Goal: Book appointment/travel/reservation

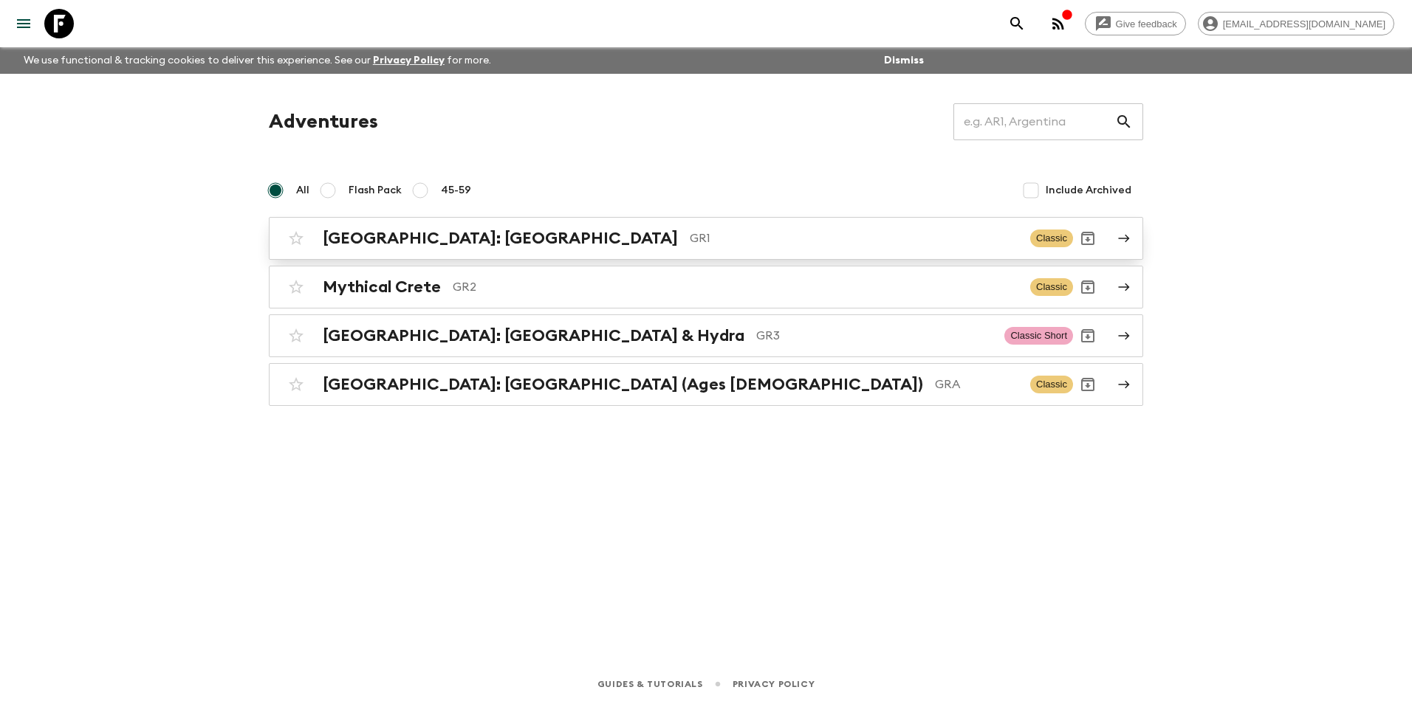
click at [424, 243] on h2 "[GEOGRAPHIC_DATA]: [GEOGRAPHIC_DATA]" at bounding box center [500, 238] width 355 height 19
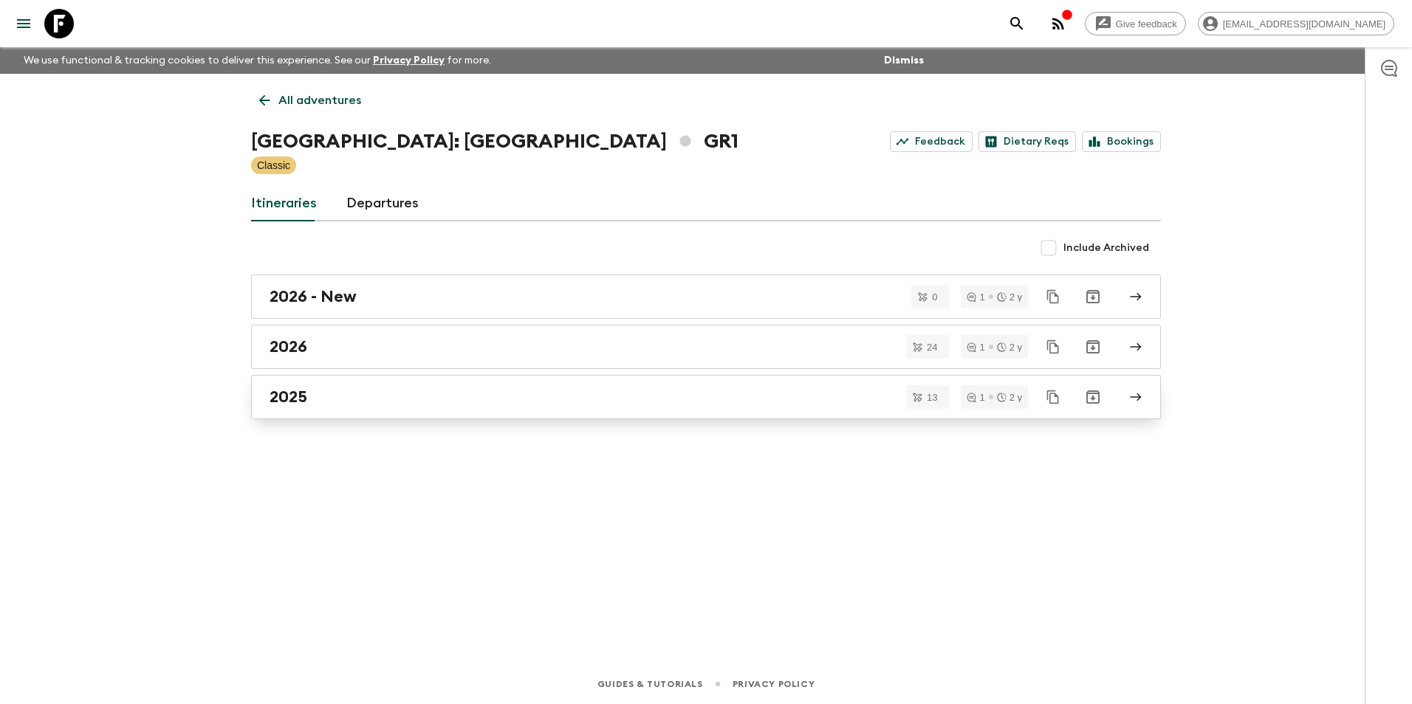
click at [302, 394] on h2 "2025" at bounding box center [289, 397] width 38 height 19
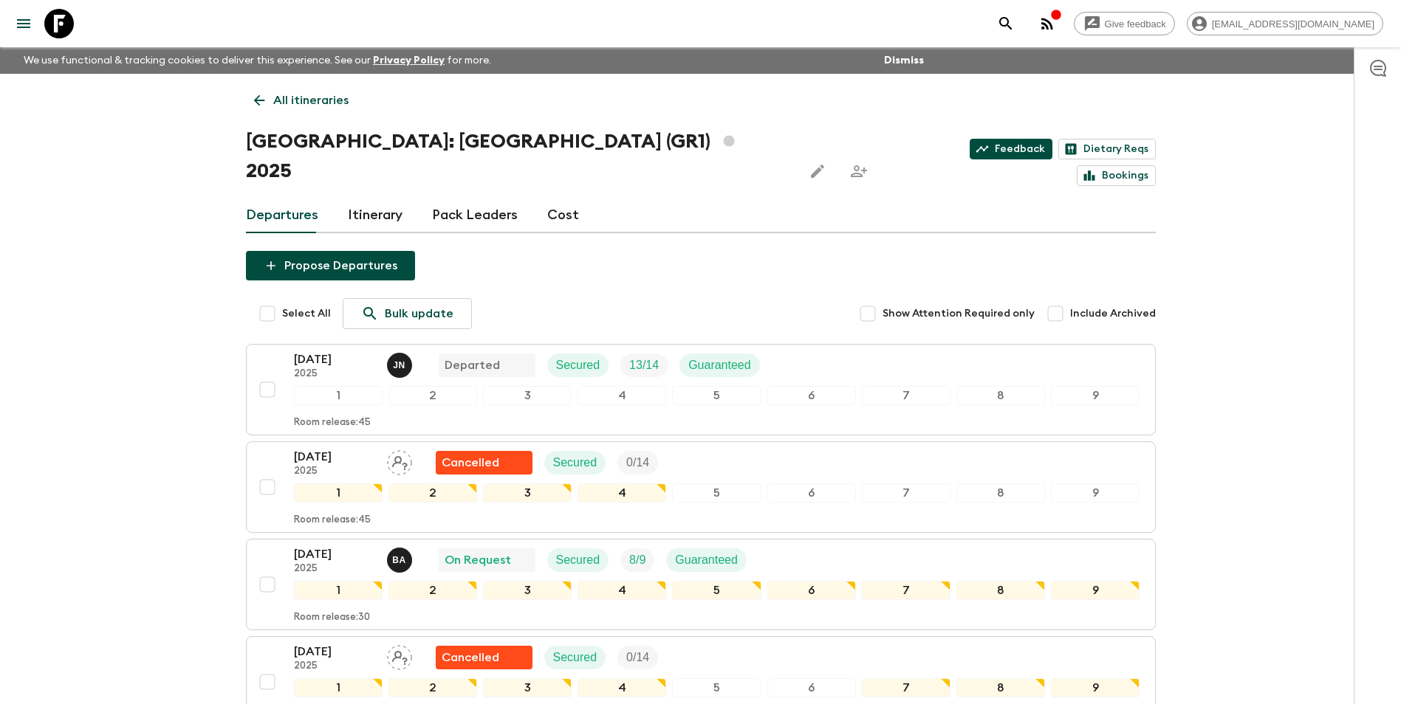
click at [970, 148] on link "Feedback" at bounding box center [1011, 149] width 83 height 21
click at [970, 156] on link "Feedback" at bounding box center [1011, 149] width 83 height 21
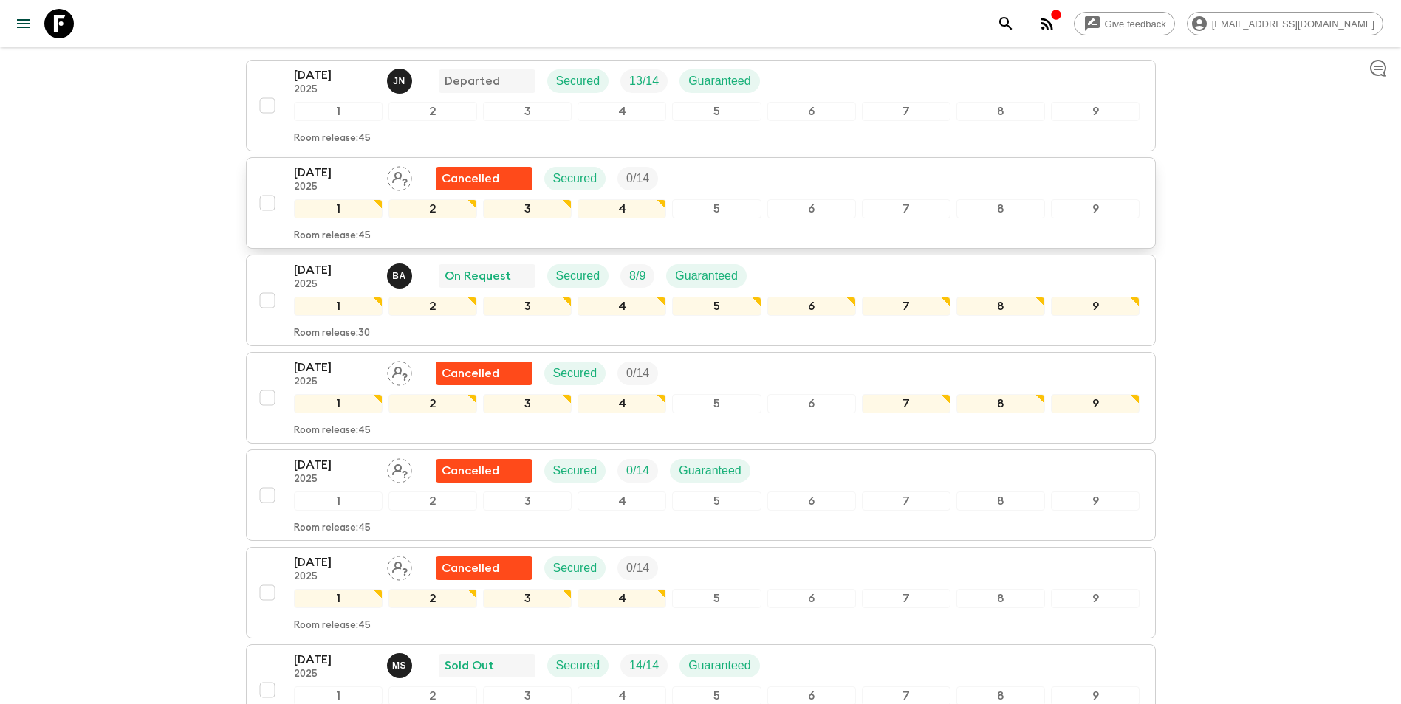
scroll to position [295, 0]
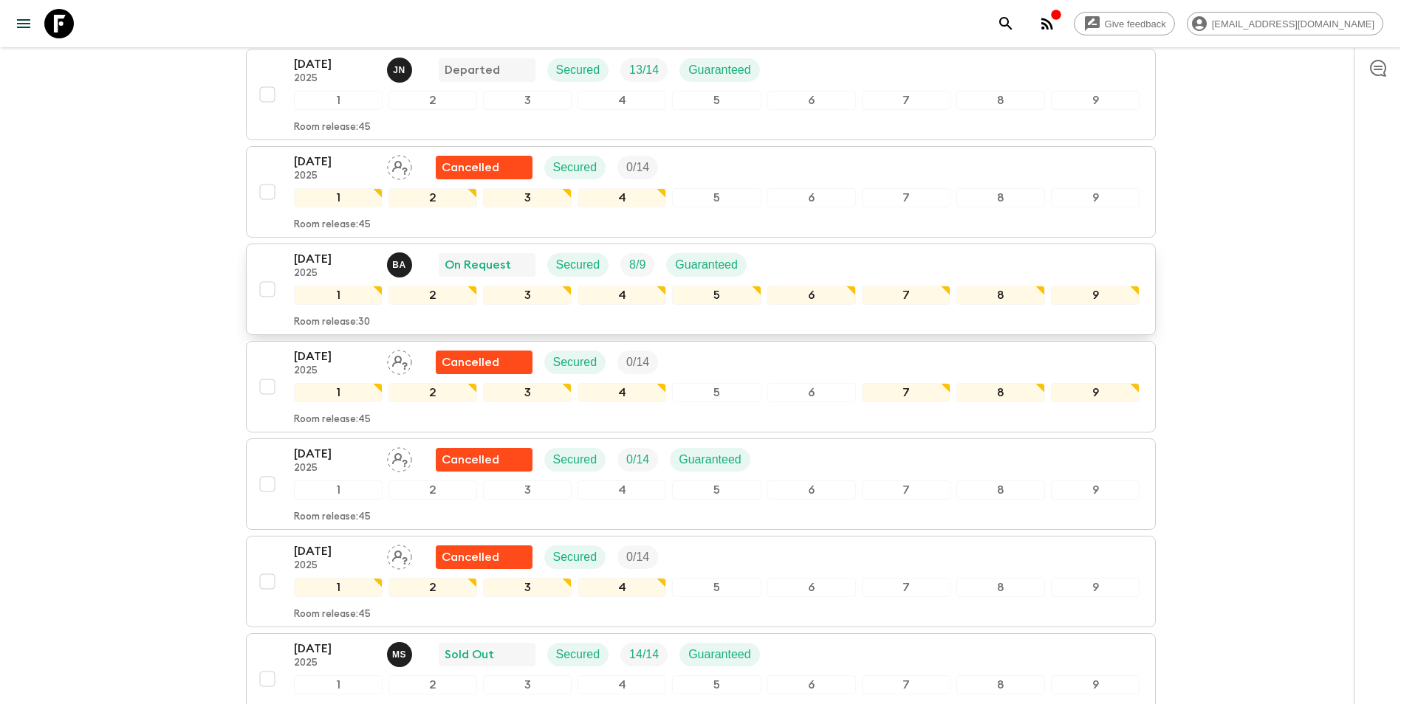
click at [334, 250] on p "[DATE]" at bounding box center [334, 259] width 81 height 18
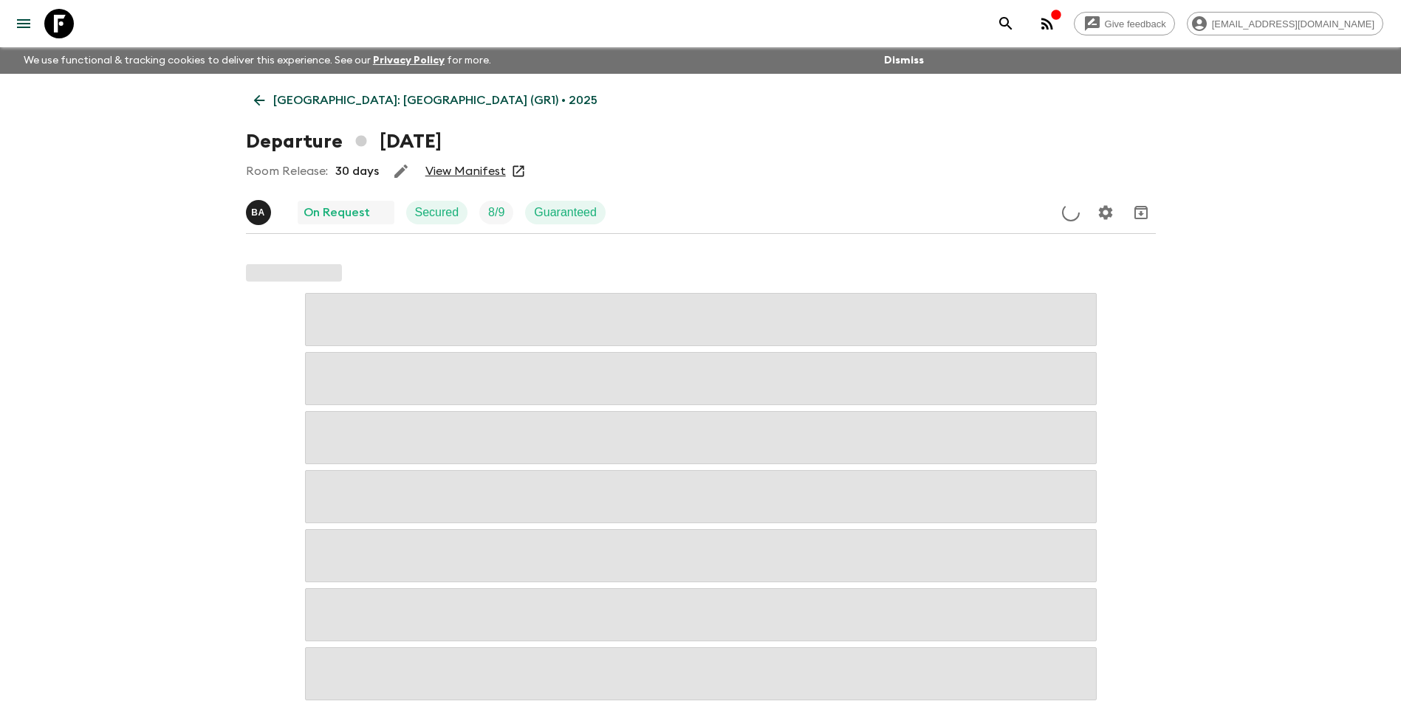
click at [456, 169] on link "View Manifest" at bounding box center [465, 171] width 80 height 15
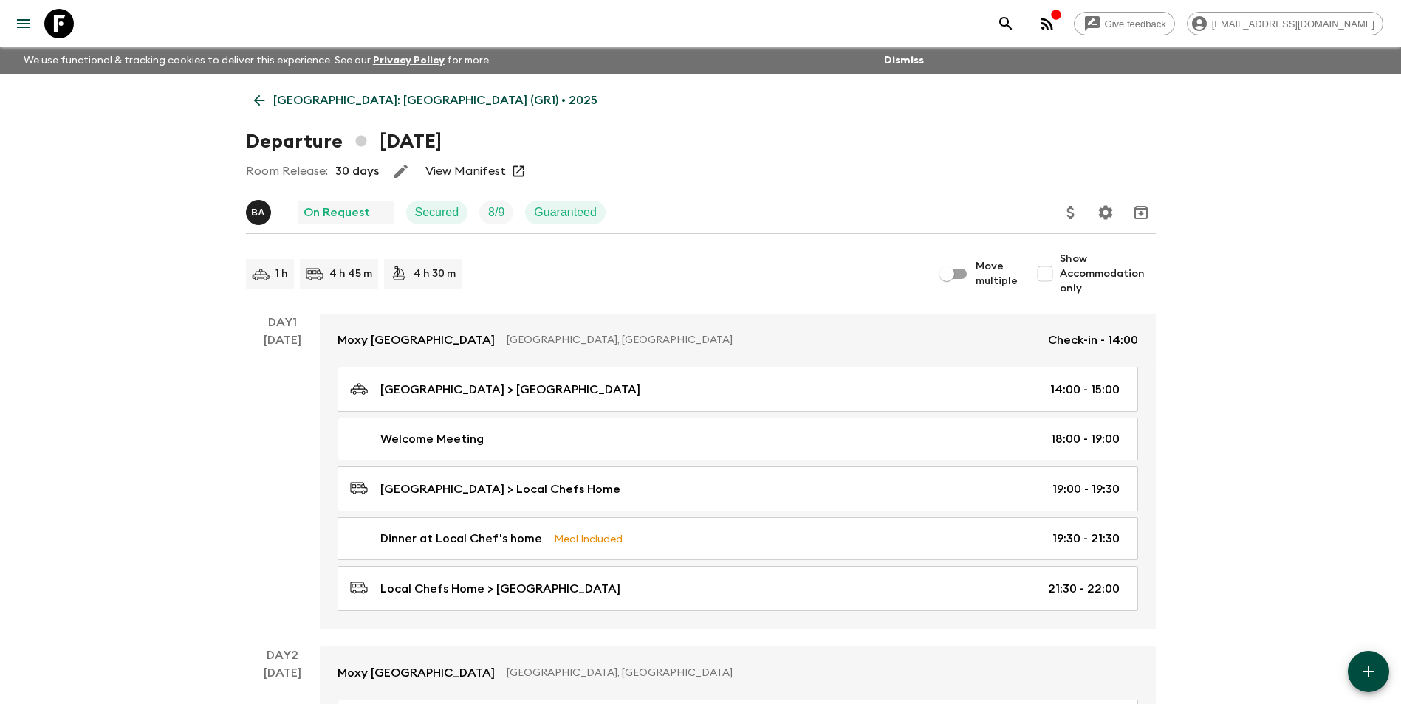
click at [289, 93] on p "[GEOGRAPHIC_DATA]: [GEOGRAPHIC_DATA] (GR1) • 2025" at bounding box center [435, 101] width 324 height 18
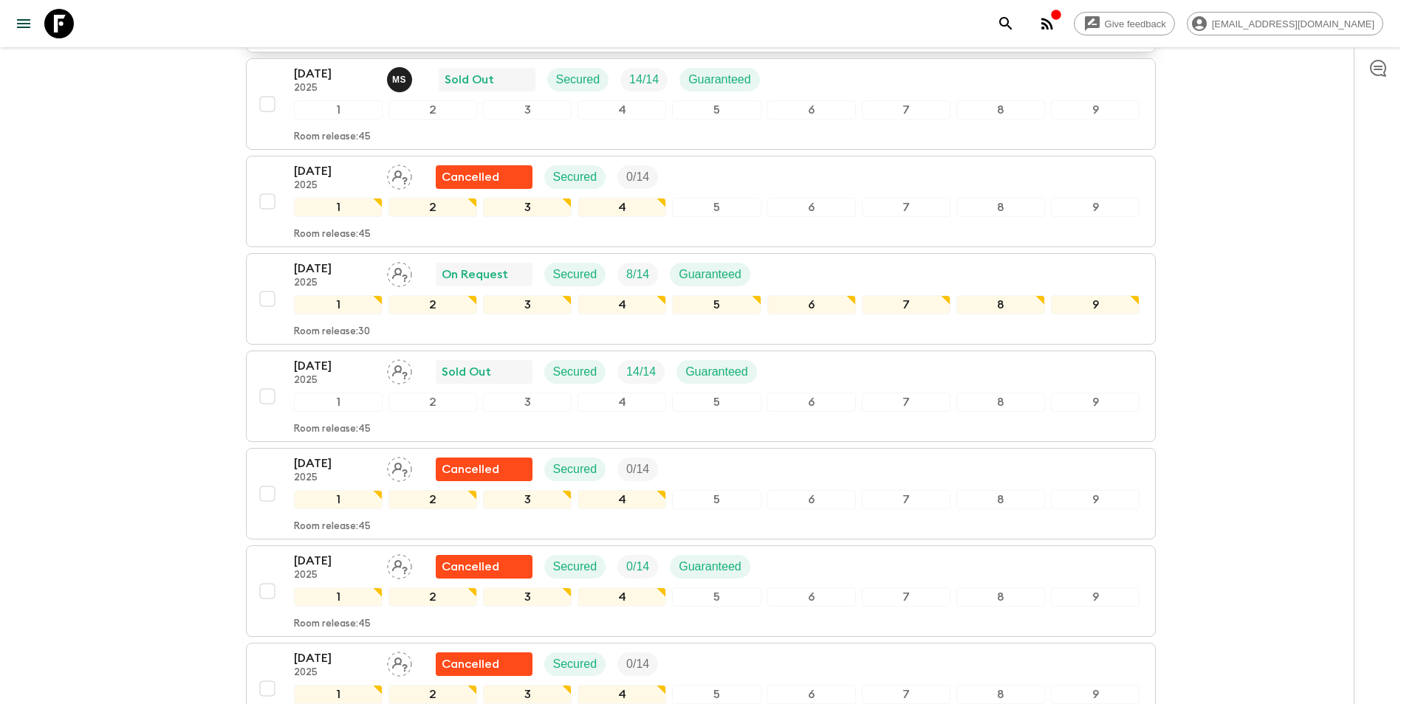
scroll to position [1006, 0]
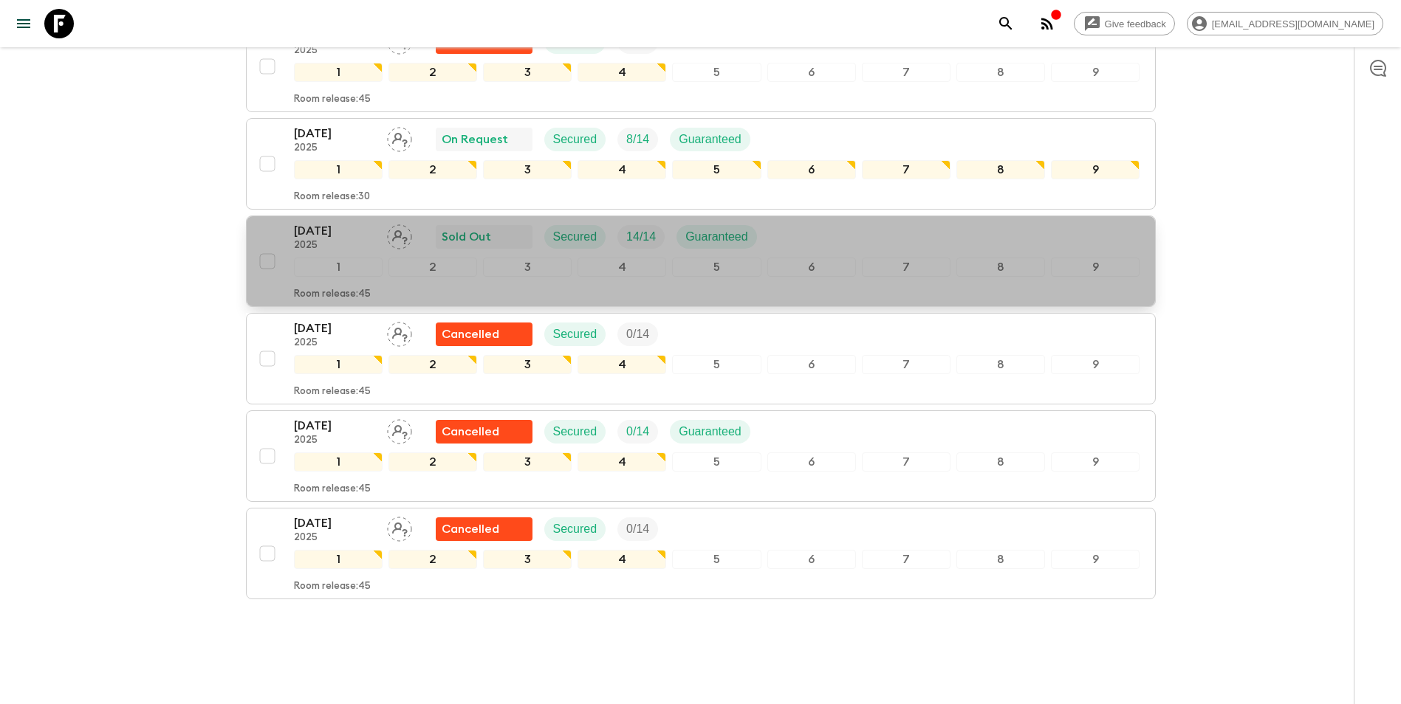
click at [311, 222] on p "[DATE]" at bounding box center [334, 231] width 81 height 18
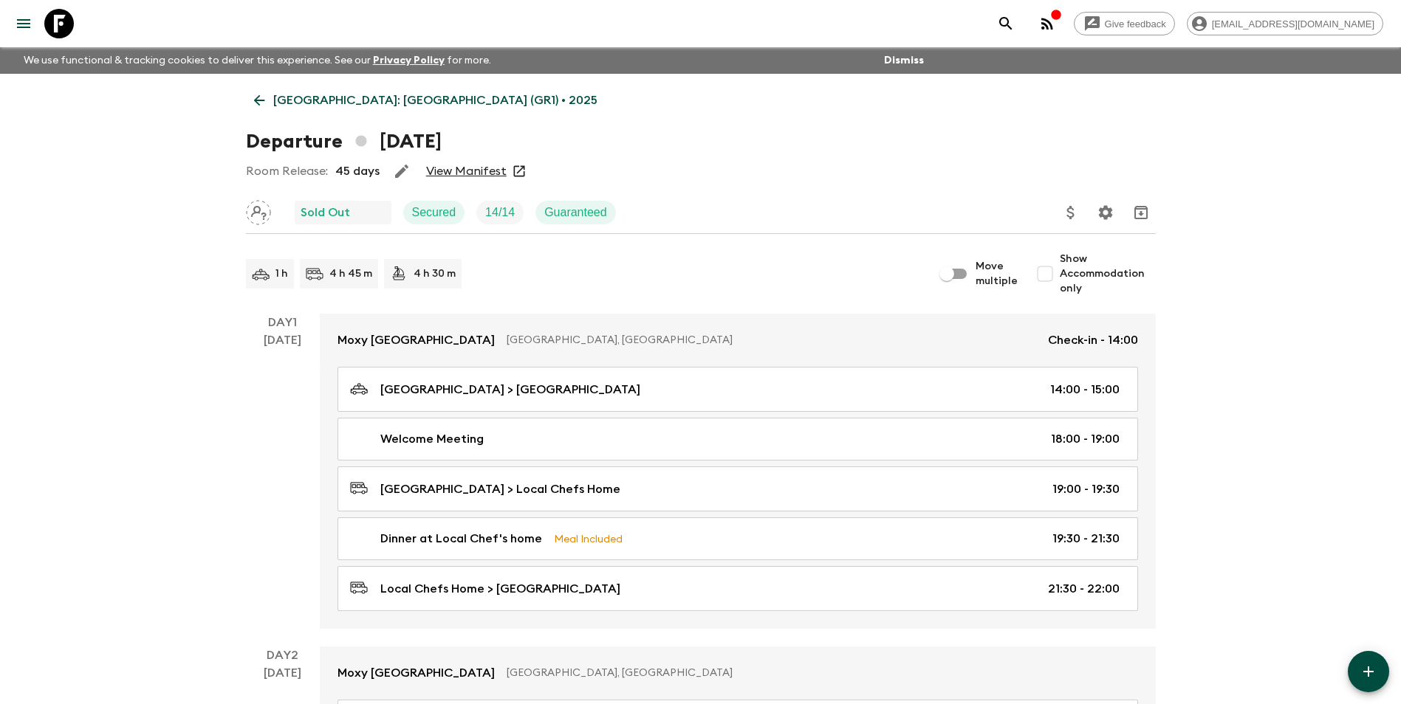
click at [459, 174] on link "View Manifest" at bounding box center [466, 171] width 80 height 15
